Goal: Navigation & Orientation: Find specific page/section

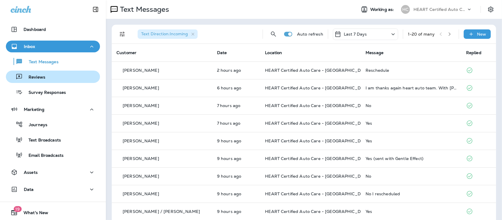
click at [40, 77] on p "Reviews" at bounding box center [34, 78] width 23 height 6
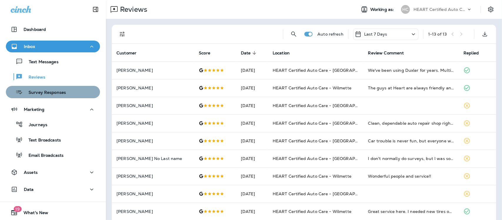
click at [61, 92] on p "Survey Responses" at bounding box center [44, 93] width 43 height 6
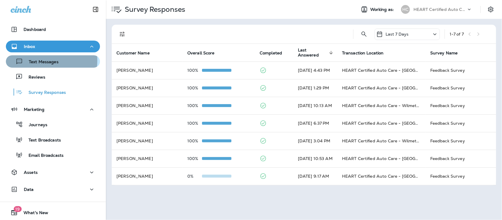
click at [39, 61] on p "Text Messages" at bounding box center [41, 62] width 36 height 6
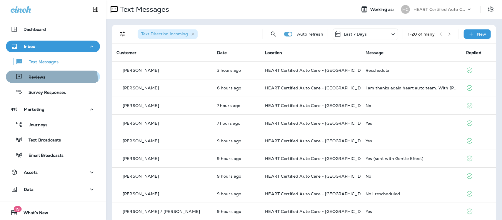
click at [35, 82] on button "Reviews" at bounding box center [53, 77] width 94 height 12
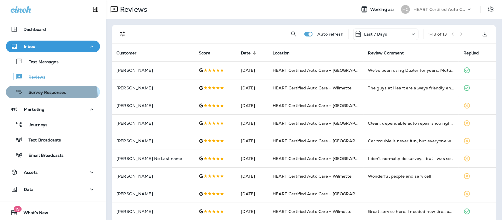
click at [41, 96] on div "Survey Responses" at bounding box center [37, 92] width 58 height 9
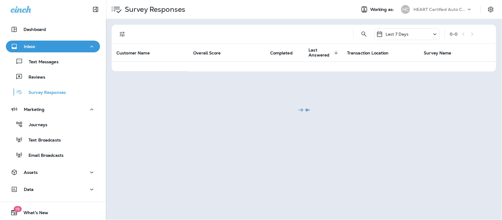
drag, startPoint x: 37, startPoint y: 64, endPoint x: 39, endPoint y: 37, distance: 26.2
click at [37, 61] on p "Text Messages" at bounding box center [41, 62] width 36 height 6
